Goal: Task Accomplishment & Management: Use online tool/utility

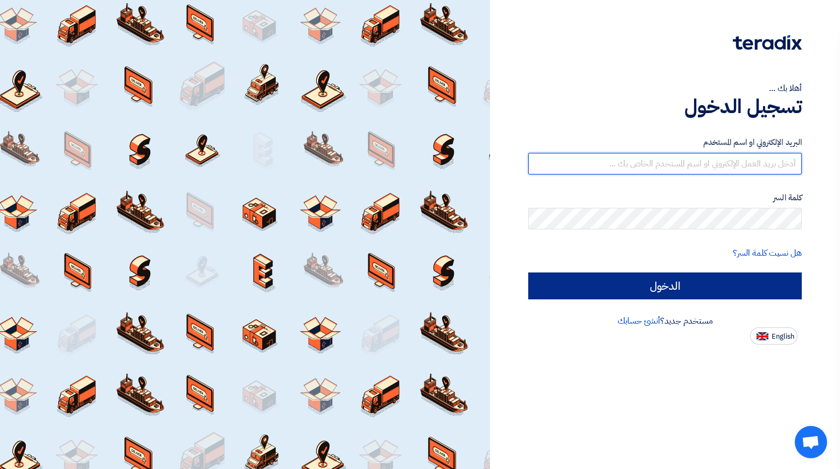
type input "[EMAIL_ADDRESS][PERSON_NAME][DOMAIN_NAME]"
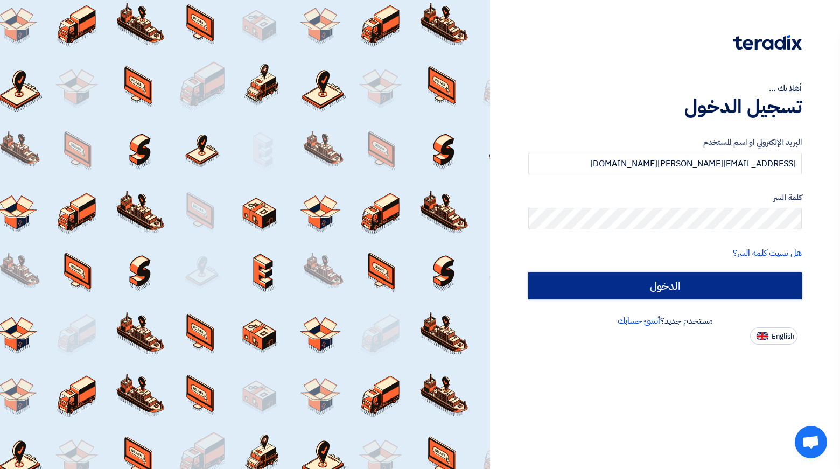
click at [619, 290] on input "الدخول" at bounding box center [665, 285] width 274 height 27
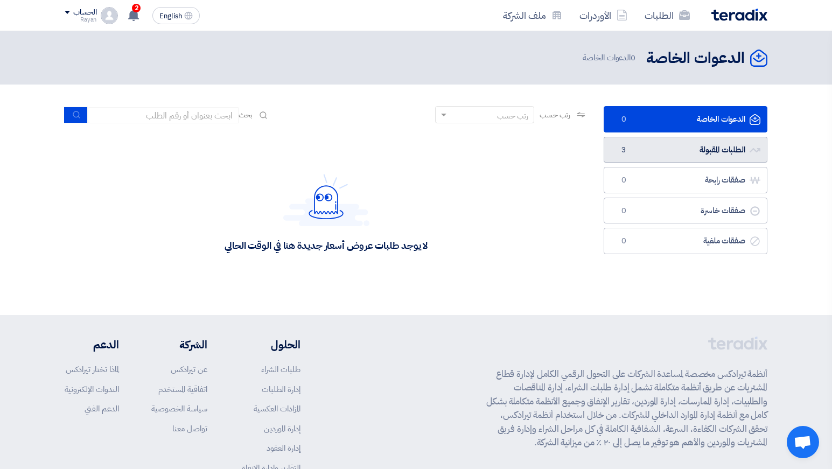
click at [681, 156] on link "الطلبات المقبولة الطلبات المقبولة 3" at bounding box center [686, 150] width 164 height 26
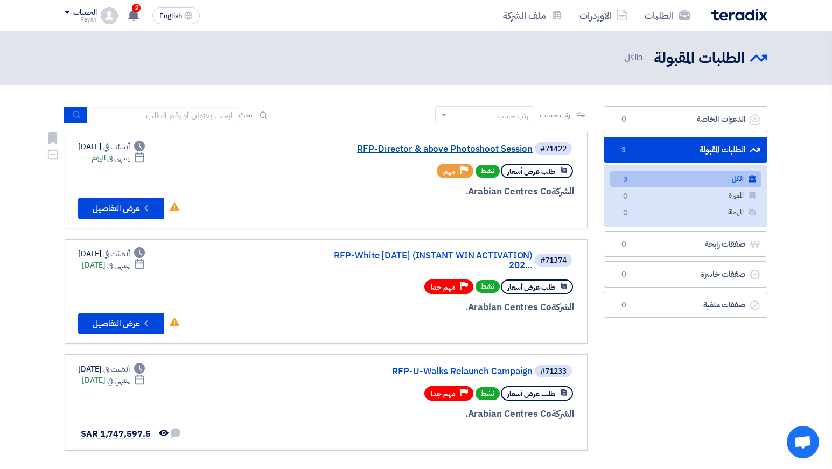
click at [445, 152] on link "RFP-Director & above Photoshoot Session" at bounding box center [424, 149] width 215 height 10
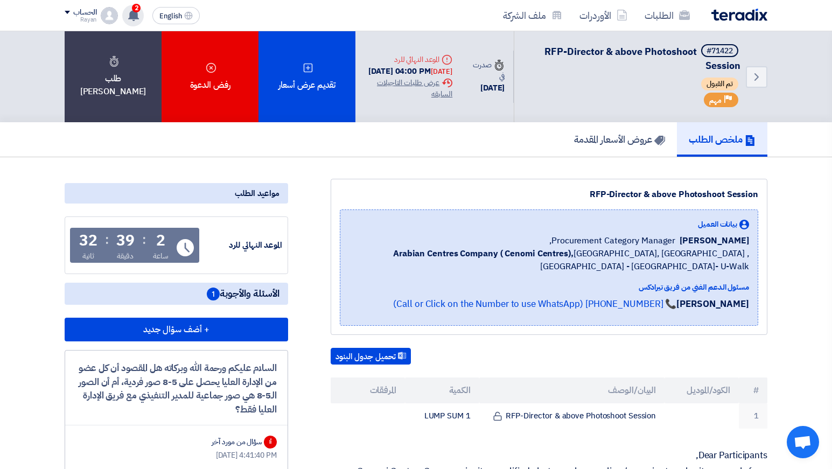
click at [130, 16] on icon at bounding box center [134, 15] width 12 height 12
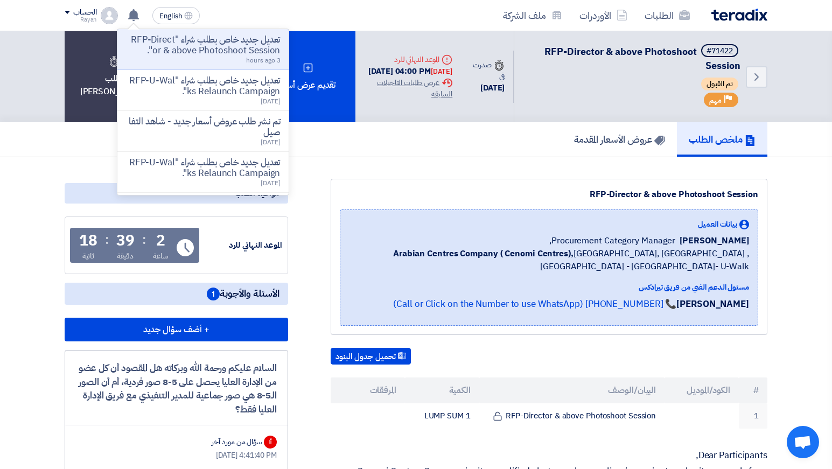
click at [379, 146] on div "ملخص الطلب عروض الأسعار المقدمة" at bounding box center [416, 139] width 703 height 34
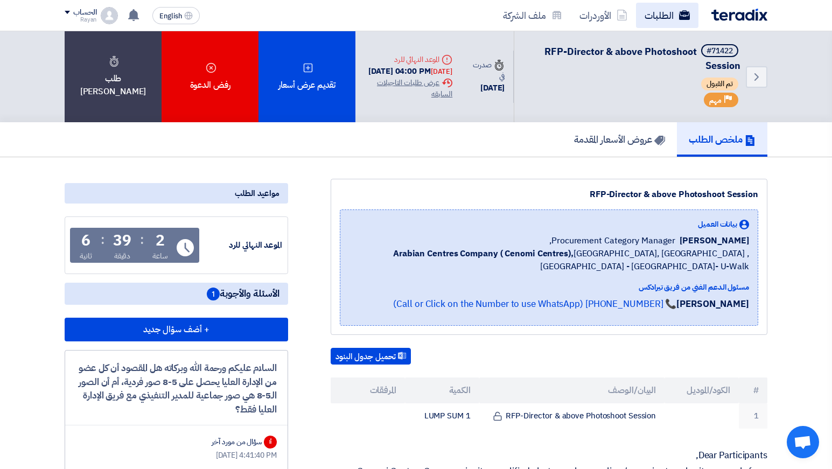
click at [661, 20] on link "الطلبات" at bounding box center [667, 15] width 62 height 25
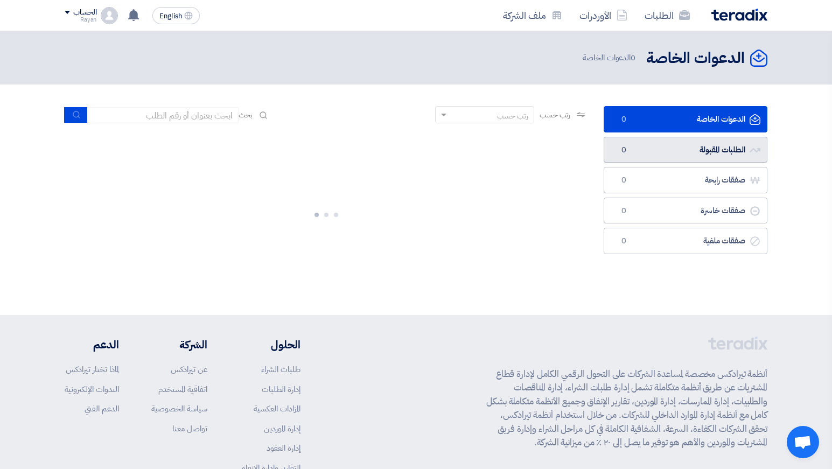
click at [663, 157] on link "الطلبات المقبولة الطلبات المقبولة 0" at bounding box center [686, 150] width 164 height 26
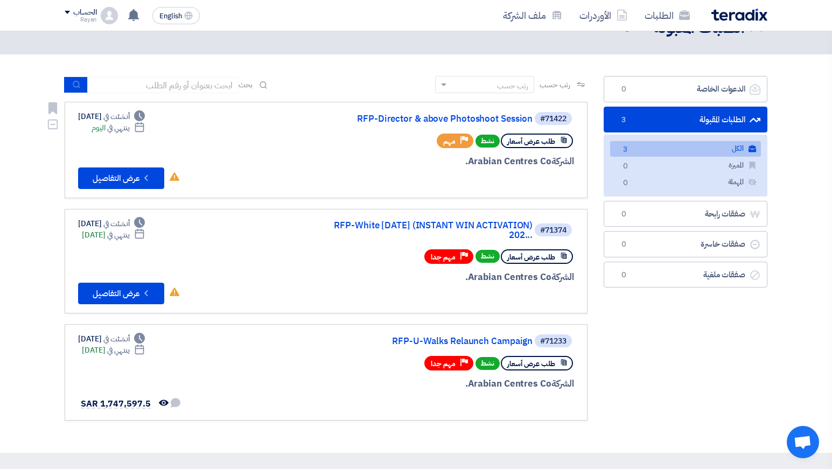
scroll to position [18, 0]
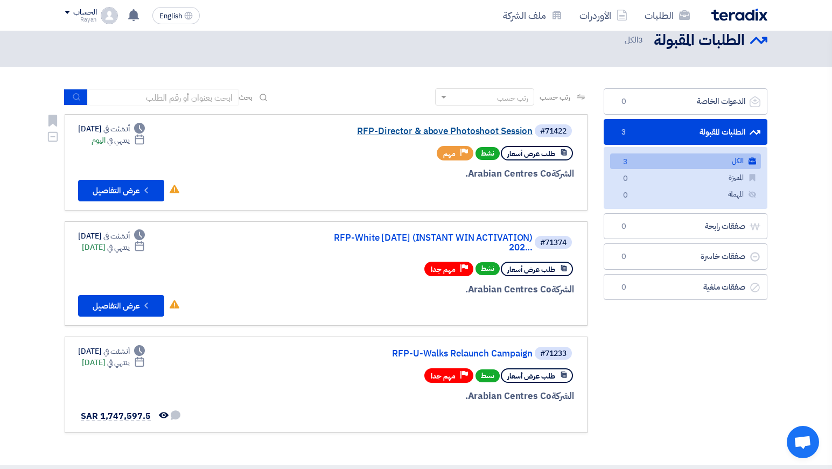
click at [317, 130] on link "RFP-Director & above Photoshoot Session" at bounding box center [424, 132] width 215 height 10
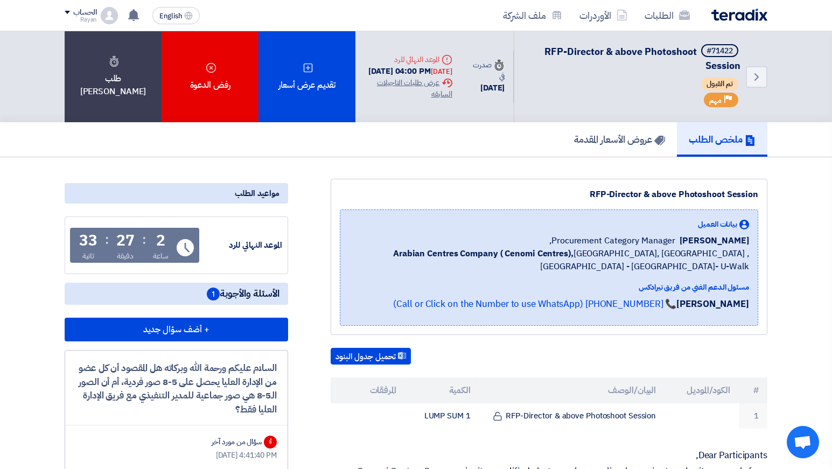
drag, startPoint x: 539, startPoint y: 52, endPoint x: 738, endPoint y: 66, distance: 199.7
click at [738, 66] on h5 "#71422 RFP-Director & above Photoshoot Session" at bounding box center [633, 58] width 213 height 28
click at [738, 196] on div "RFP-Director & above Photoshoot Session" at bounding box center [549, 194] width 418 height 13
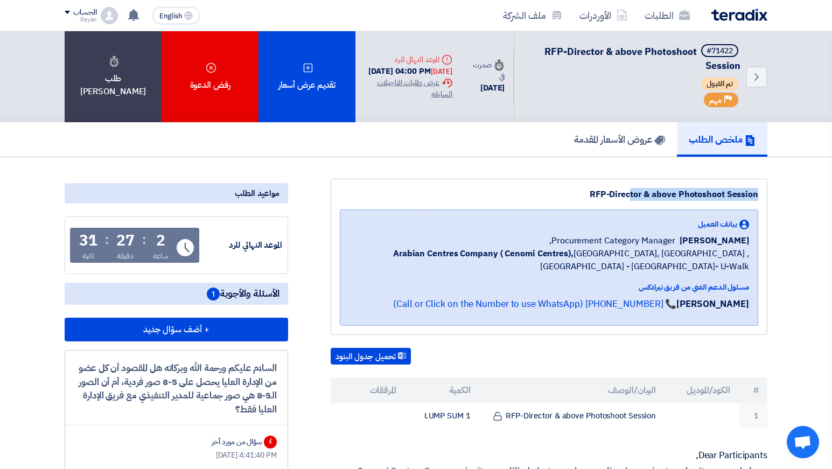
copy div "RFP-Director & above Photoshoot Session"
